Goal: Transaction & Acquisition: Subscribe to service/newsletter

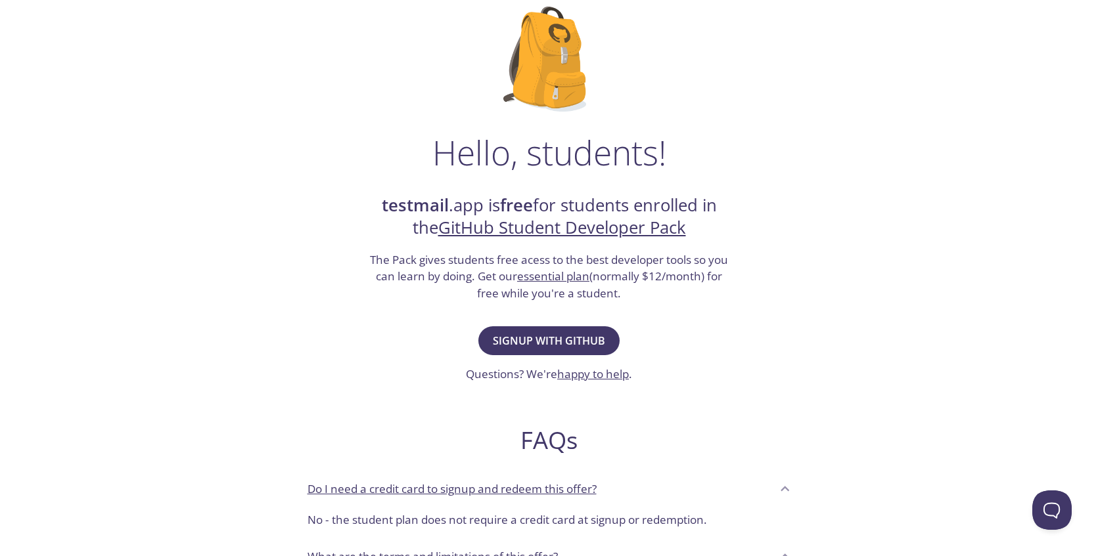
scroll to position [149, 0]
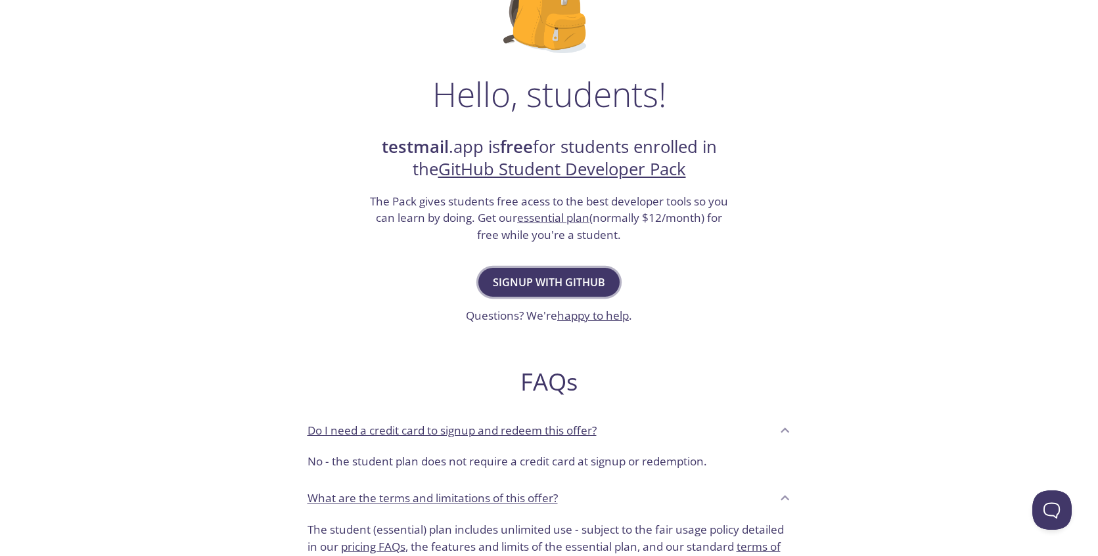
click at [574, 286] on span "Signup with GitHub" at bounding box center [549, 282] width 112 height 18
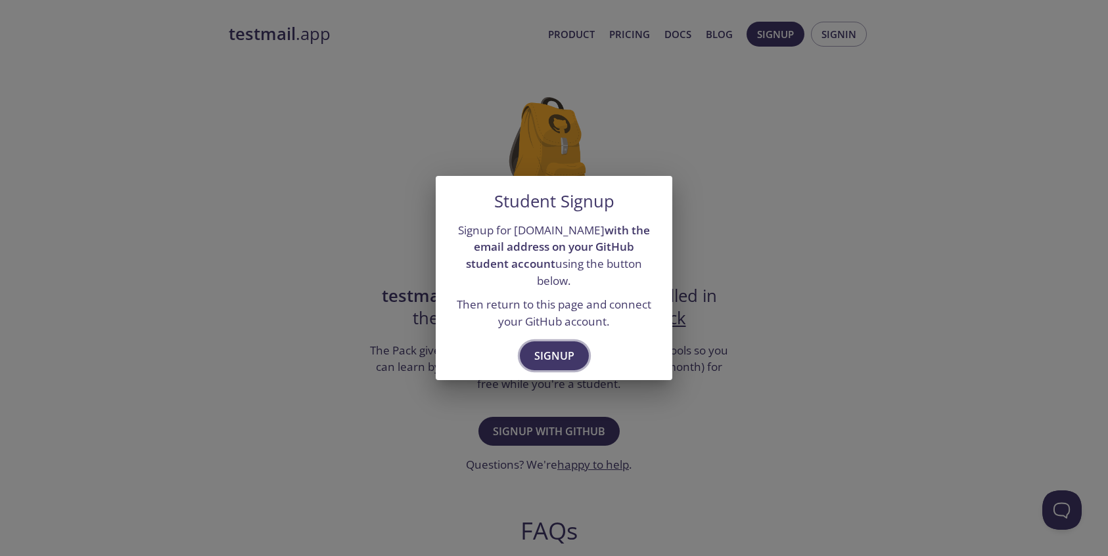
click at [564, 347] on span "Signup" at bounding box center [554, 356] width 40 height 18
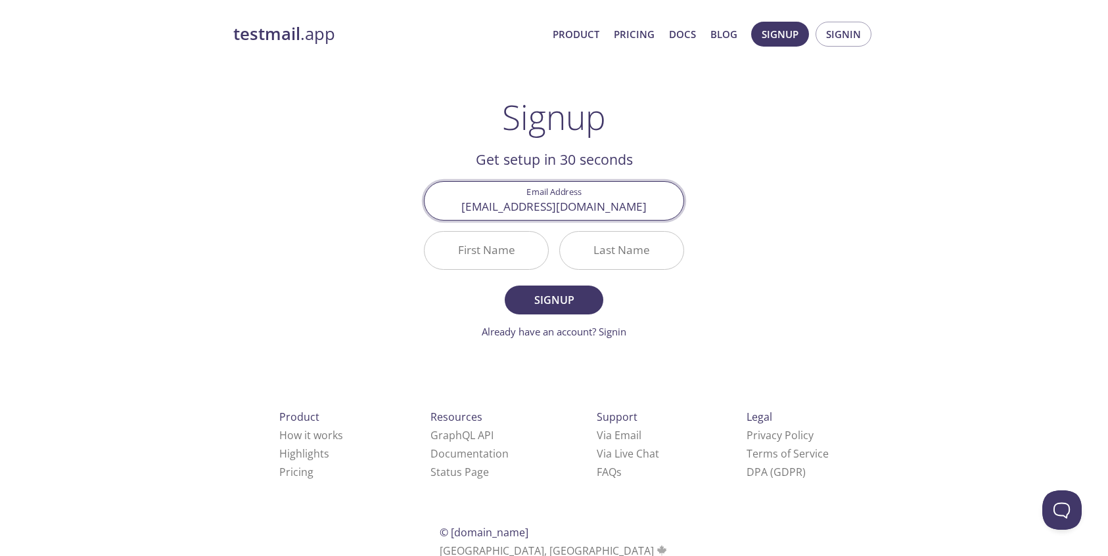
type input "[EMAIL_ADDRESS][DOMAIN_NAME]"
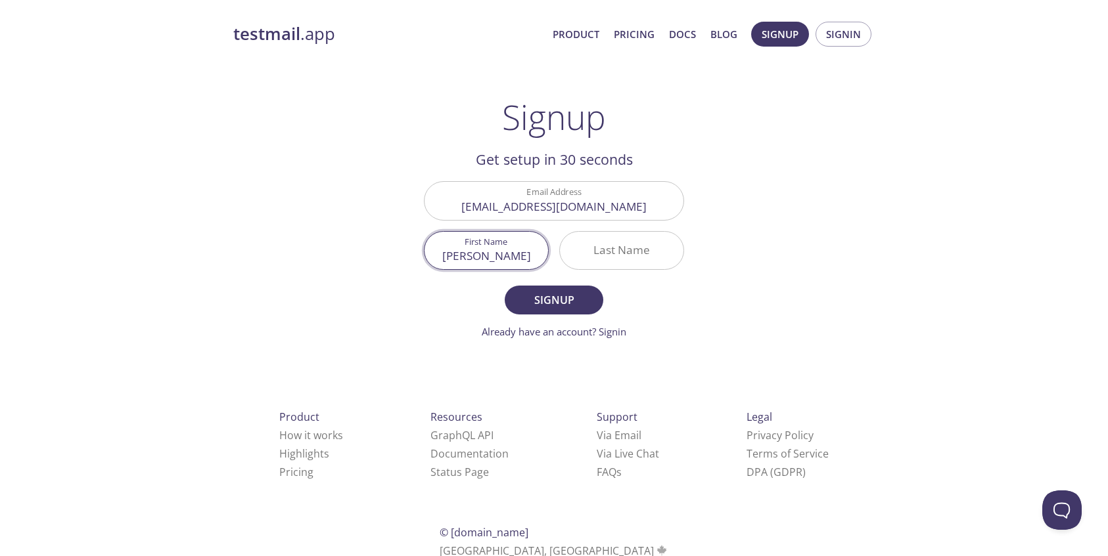
type input "[PERSON_NAME]"
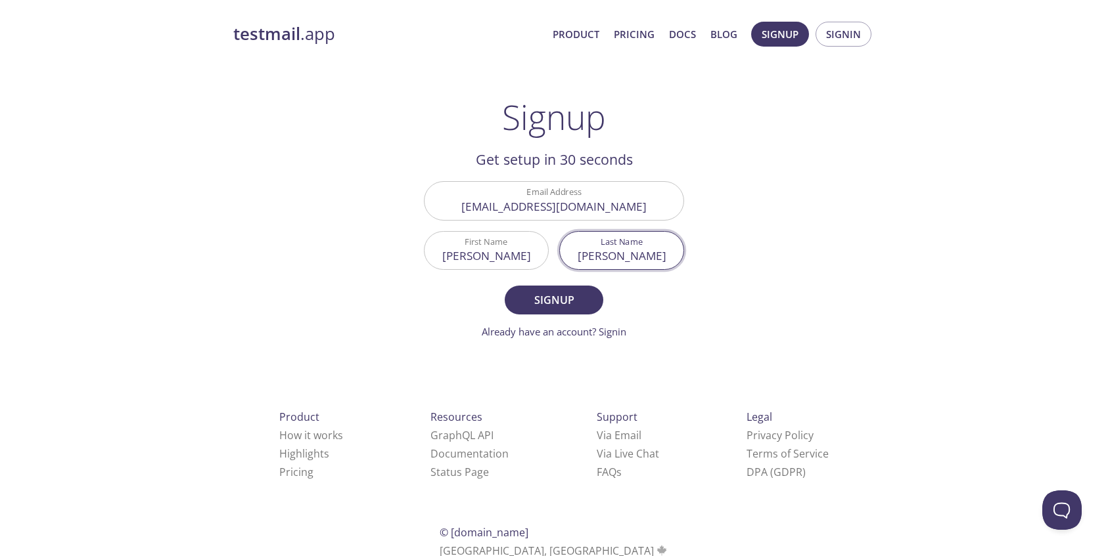
type input "[PERSON_NAME]"
click at [505, 286] on button "Signup" at bounding box center [554, 300] width 99 height 29
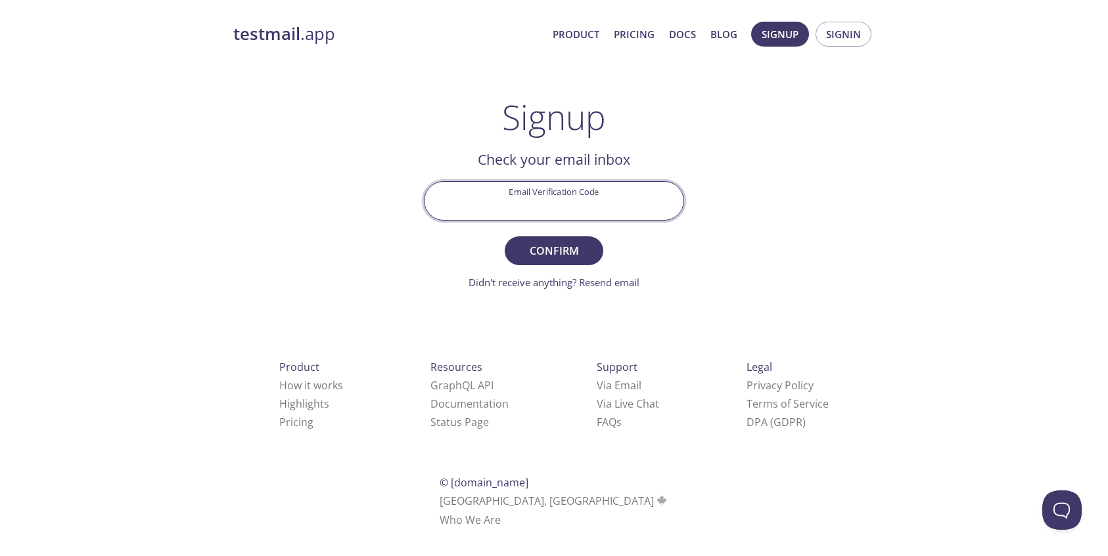
click at [507, 191] on input "Email Verification Code" at bounding box center [553, 200] width 259 height 37
paste input "NAMR2VL"
type input "NAMR2VL"
click at [568, 257] on span "Confirm" at bounding box center [554, 251] width 70 height 18
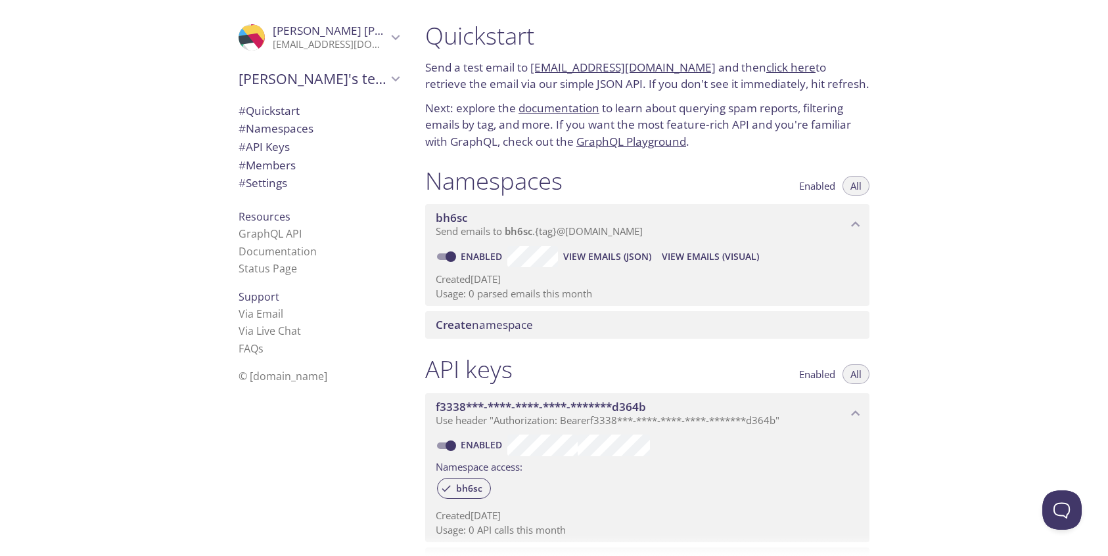
click at [274, 110] on span "# Quickstart" at bounding box center [268, 110] width 61 height 15
click at [775, 136] on p "Next: explore the documentation to learn about querying spam reports, filtering…" at bounding box center [647, 124] width 444 height 51
click at [278, 129] on span "# Namespaces" at bounding box center [275, 128] width 75 height 15
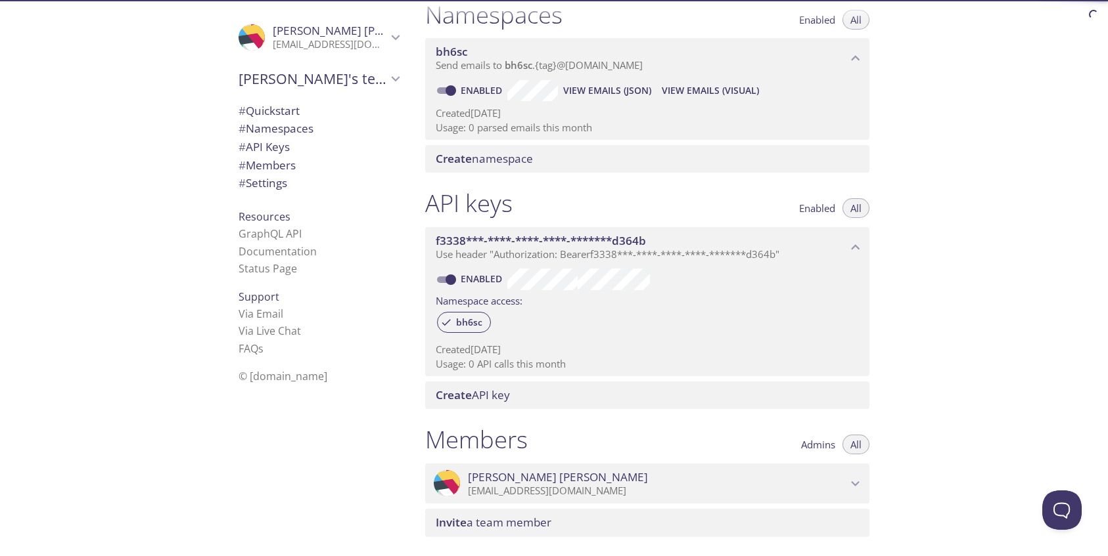
click at [282, 111] on span "# Quickstart" at bounding box center [268, 110] width 61 height 15
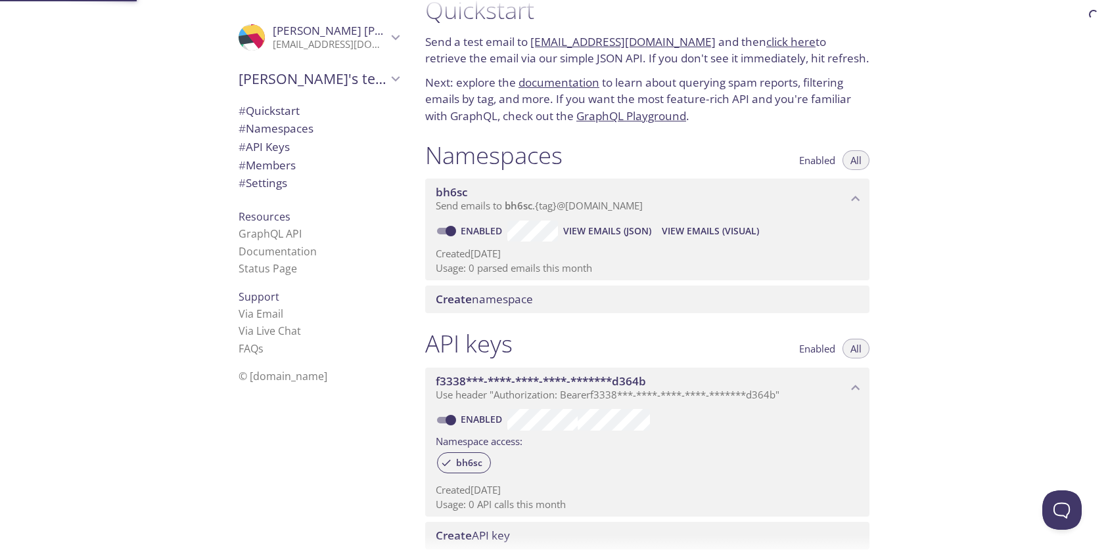
scroll to position [21, 0]
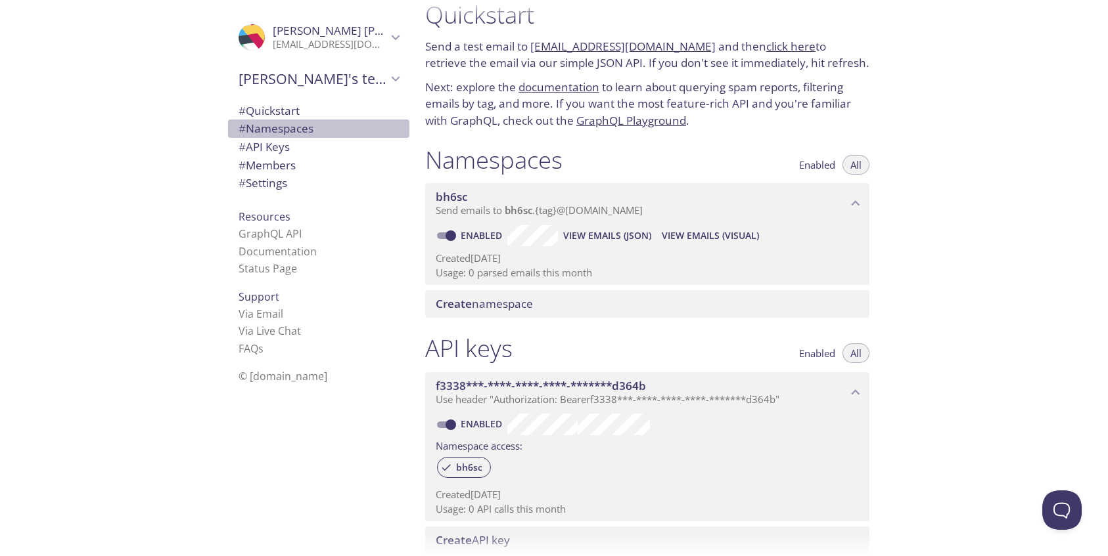
click at [278, 131] on span "# Namespaces" at bounding box center [275, 128] width 75 height 15
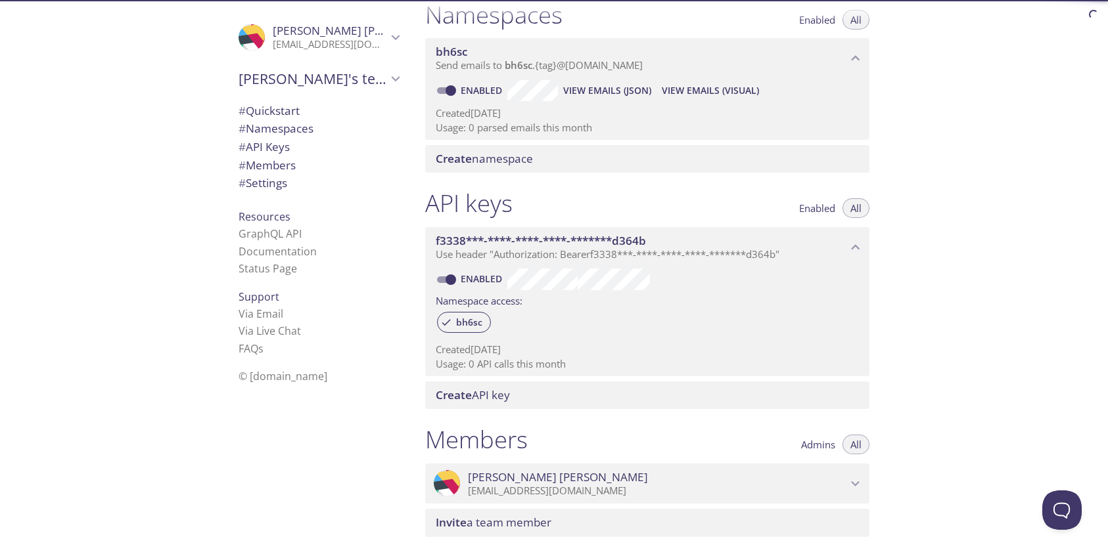
click at [273, 149] on span "# API Keys" at bounding box center [263, 146] width 51 height 15
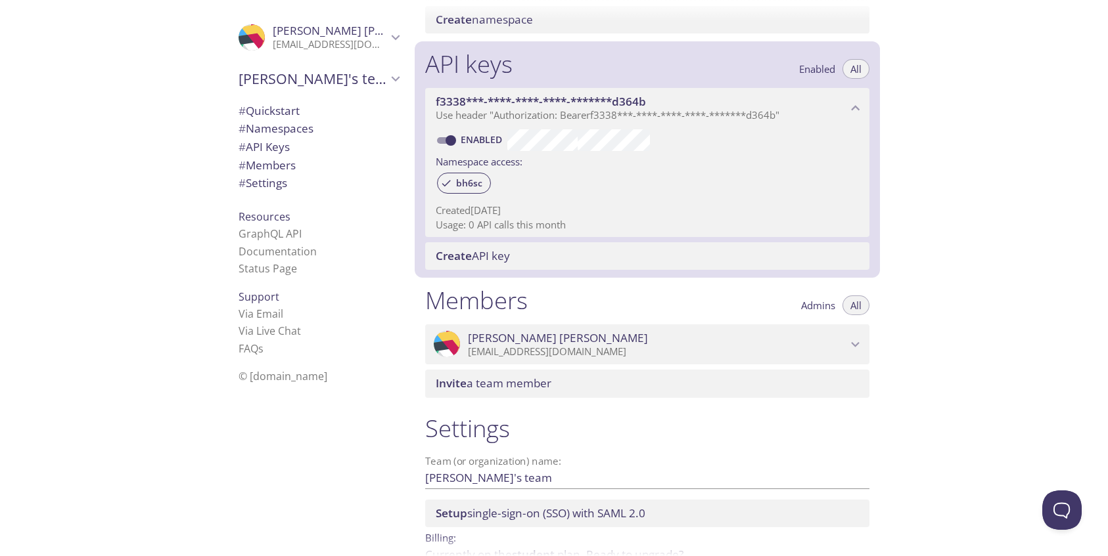
scroll to position [355, 0]
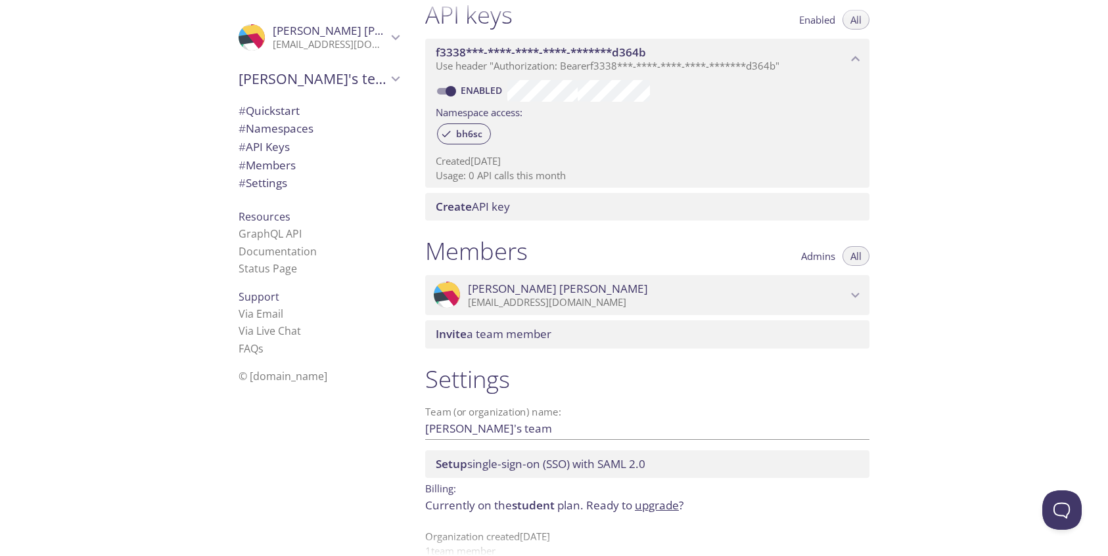
click at [265, 170] on span "# Members" at bounding box center [266, 165] width 57 height 15
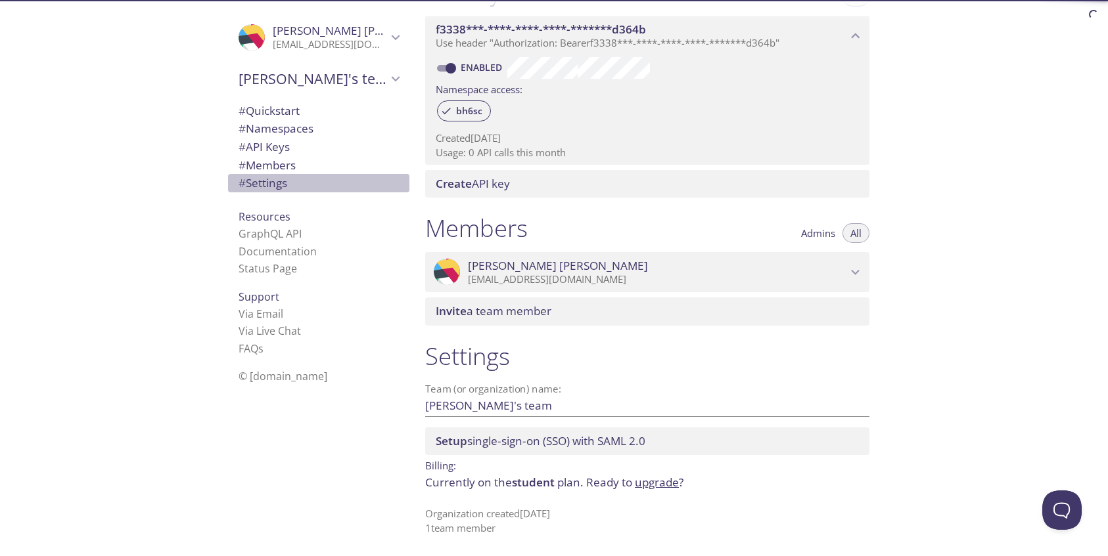
click at [265, 183] on span "# Settings" at bounding box center [262, 182] width 49 height 15
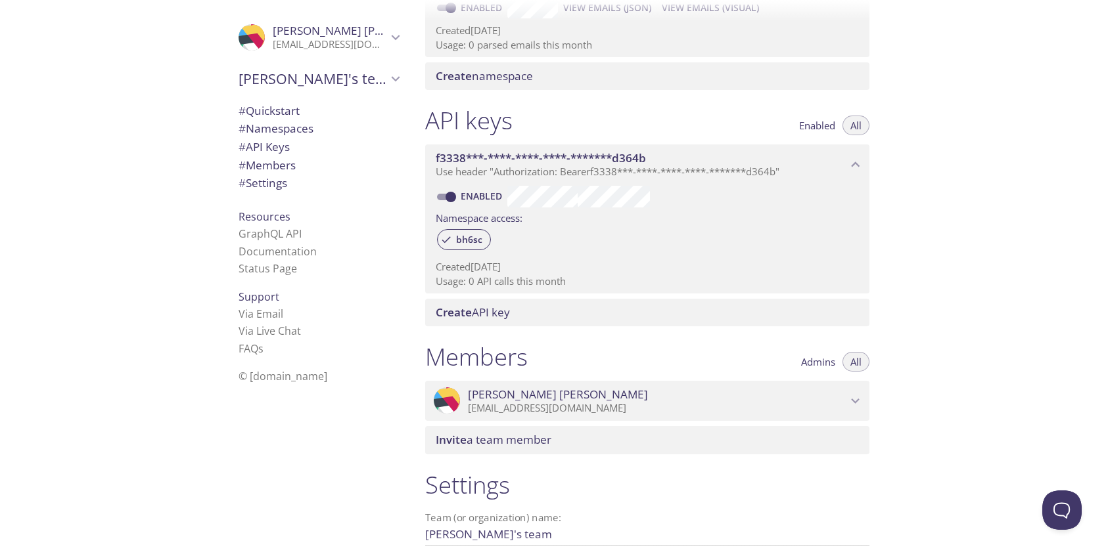
scroll to position [182, 0]
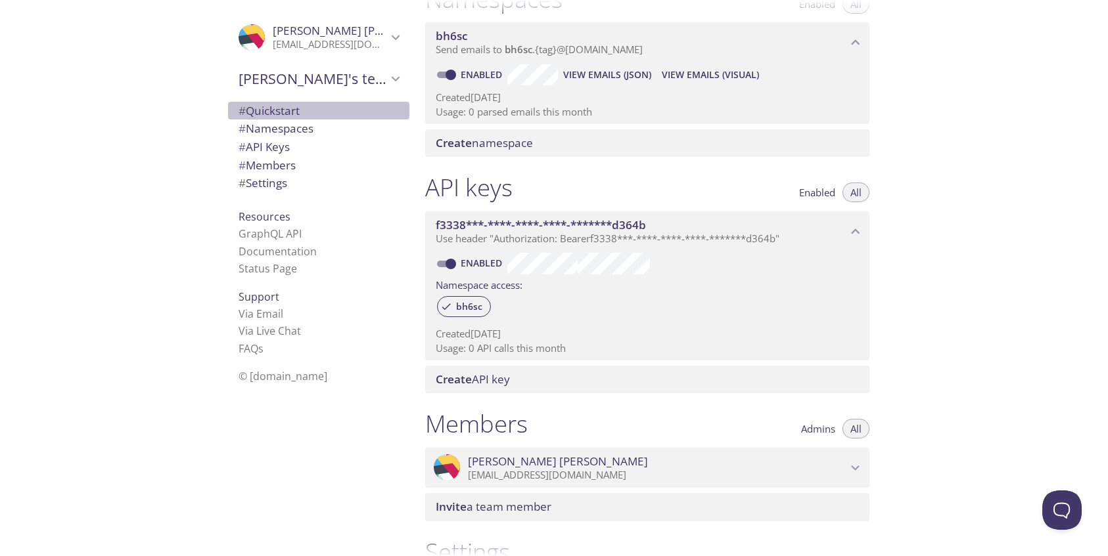
click at [281, 113] on span "# Quickstart" at bounding box center [268, 110] width 61 height 15
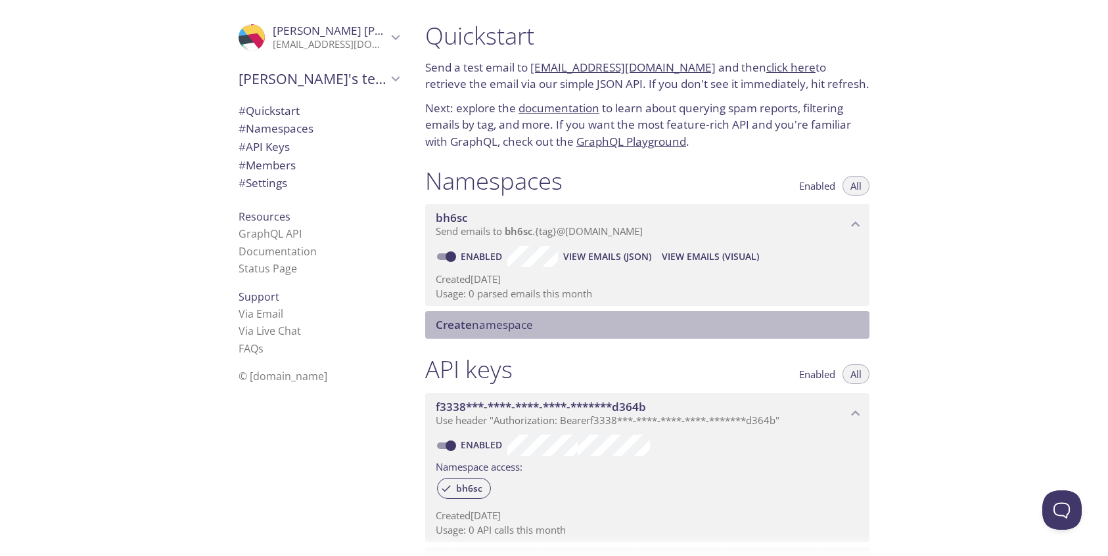
click at [506, 319] on span "Create namespace" at bounding box center [484, 324] width 97 height 15
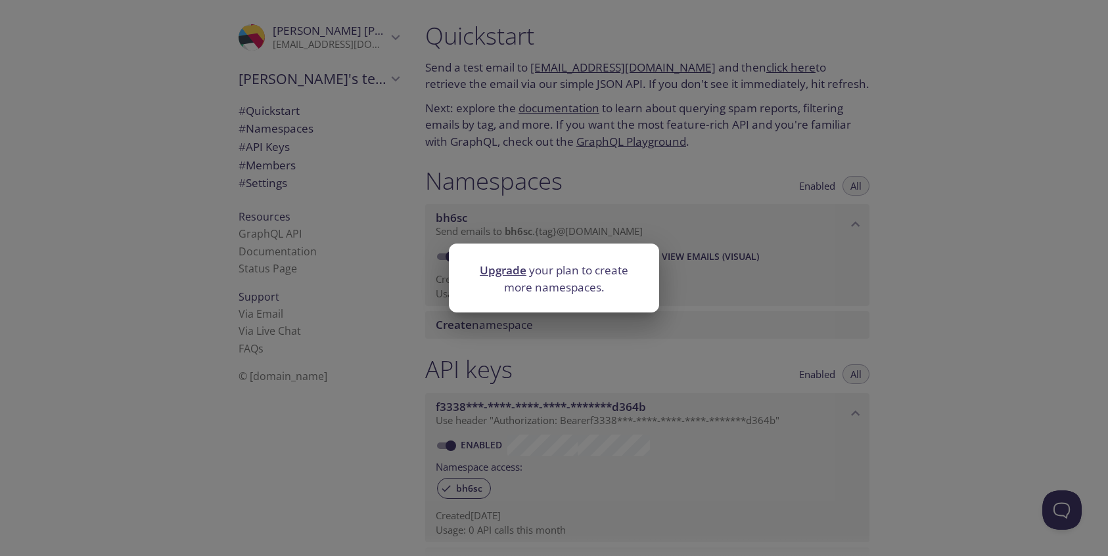
click at [821, 296] on div "Upgrade your plan to create more namespaces." at bounding box center [554, 278] width 1108 height 556
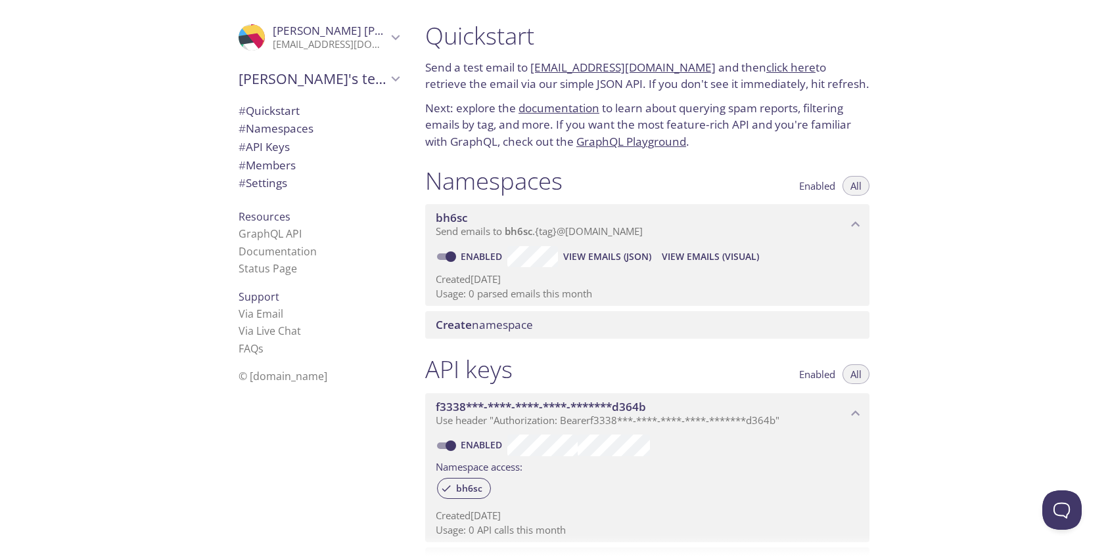
click at [582, 260] on span "View Emails (JSON)" at bounding box center [607, 257] width 88 height 16
